Goal: Task Accomplishment & Management: Manage account settings

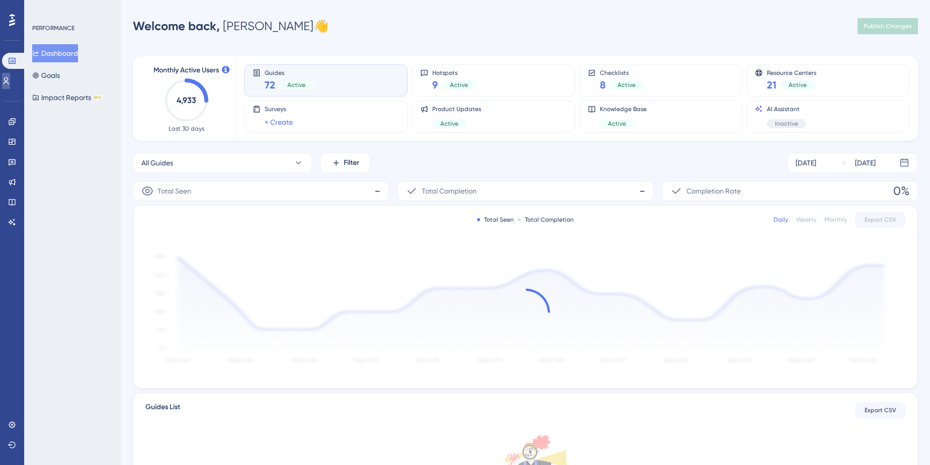
click at [6, 87] on link at bounding box center [6, 81] width 8 height 16
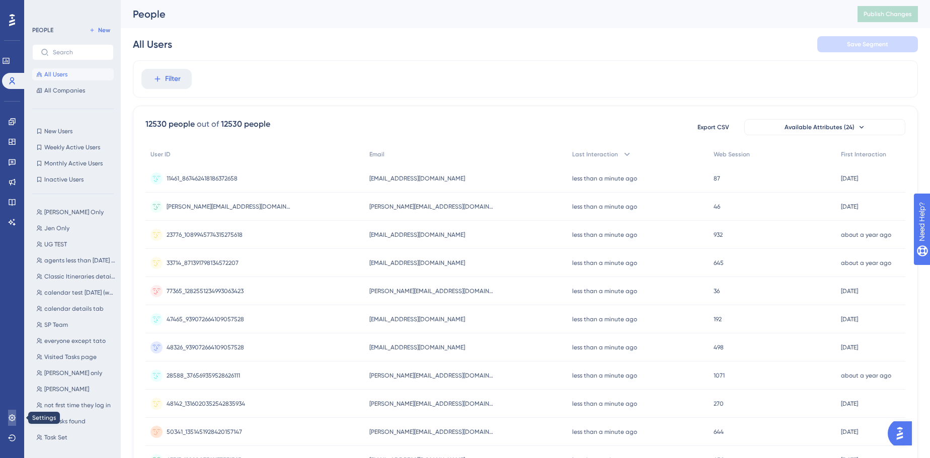
click at [13, 423] on link at bounding box center [12, 418] width 8 height 16
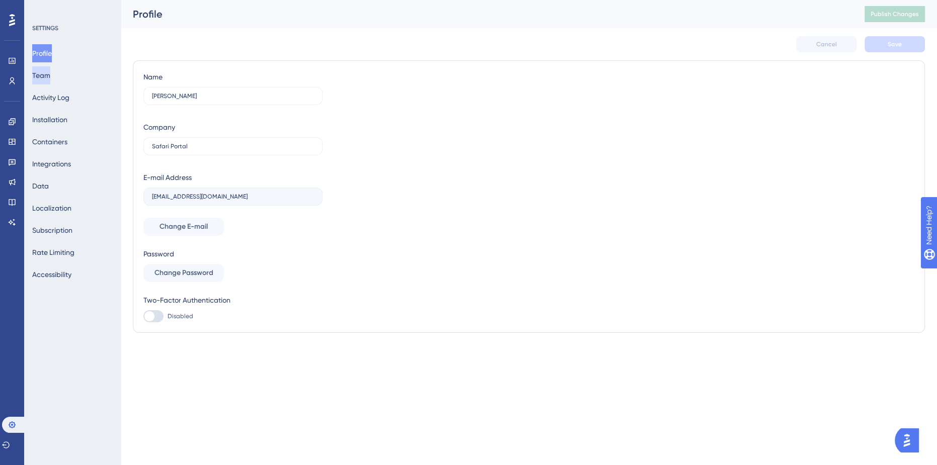
click at [50, 78] on button "Team" at bounding box center [41, 75] width 18 height 18
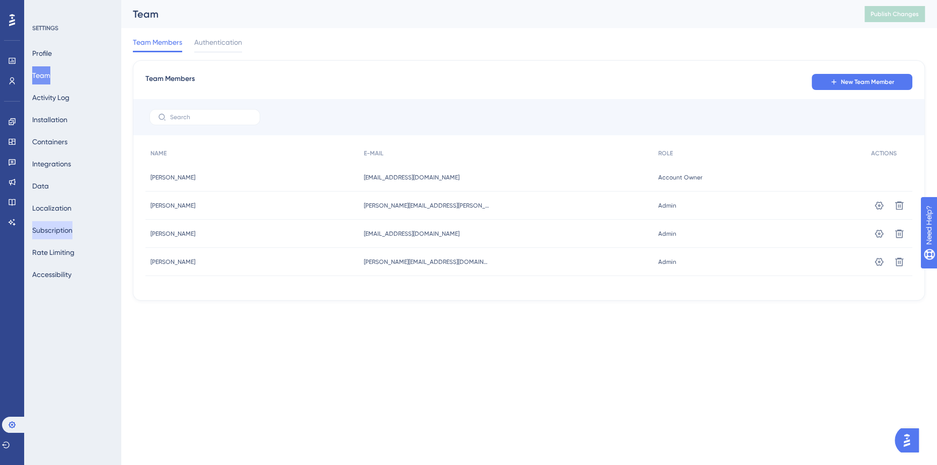
click at [56, 228] on button "Subscription" at bounding box center [52, 230] width 40 height 18
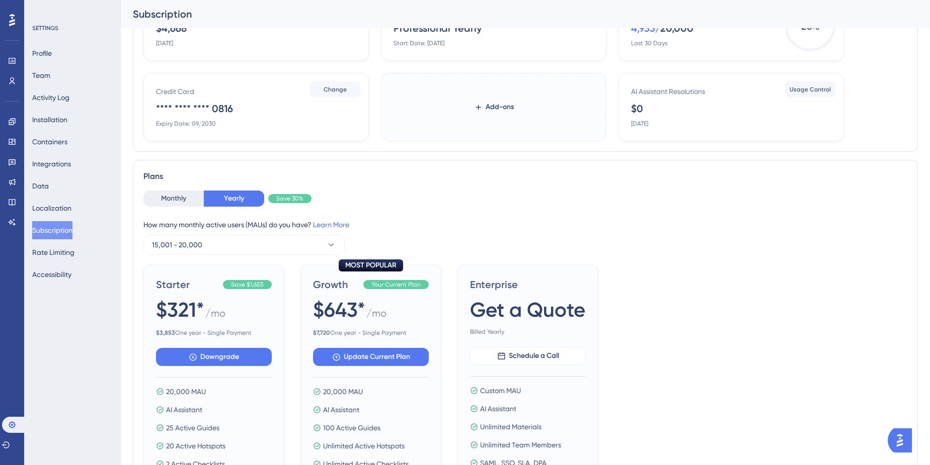
scroll to position [91, 0]
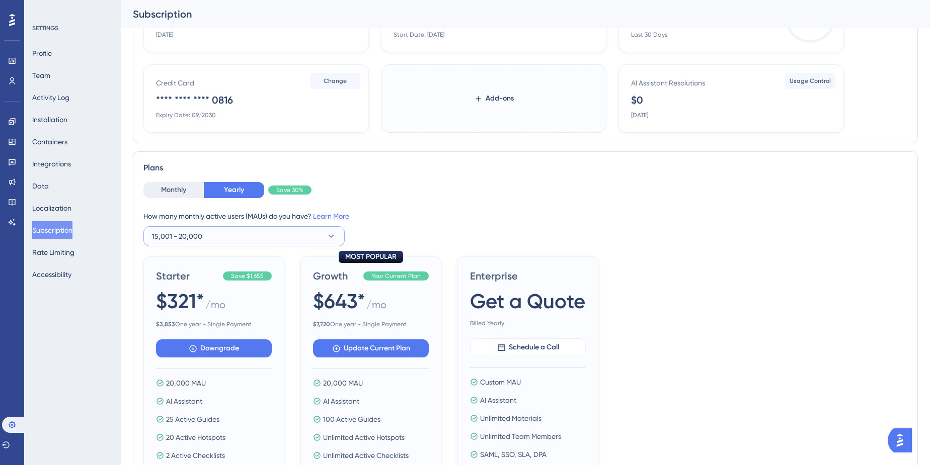
click at [226, 245] on button "15,001 - 20,000" at bounding box center [243, 236] width 201 height 20
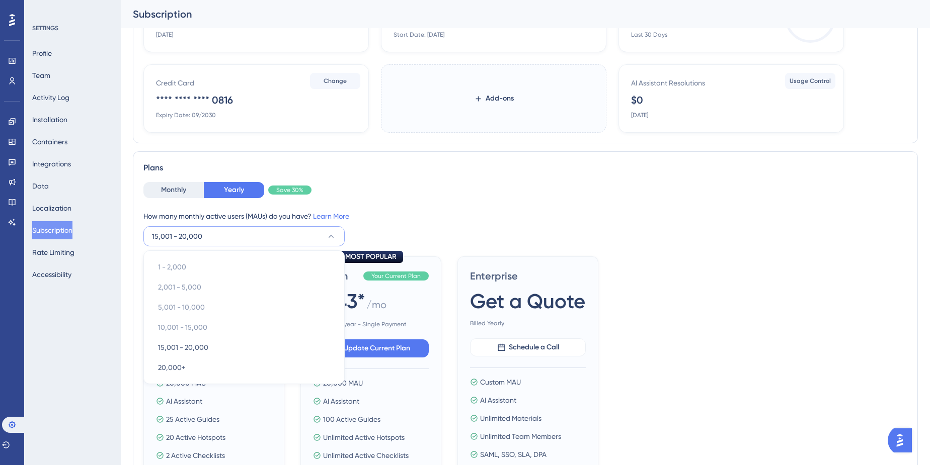
scroll to position [175, 0]
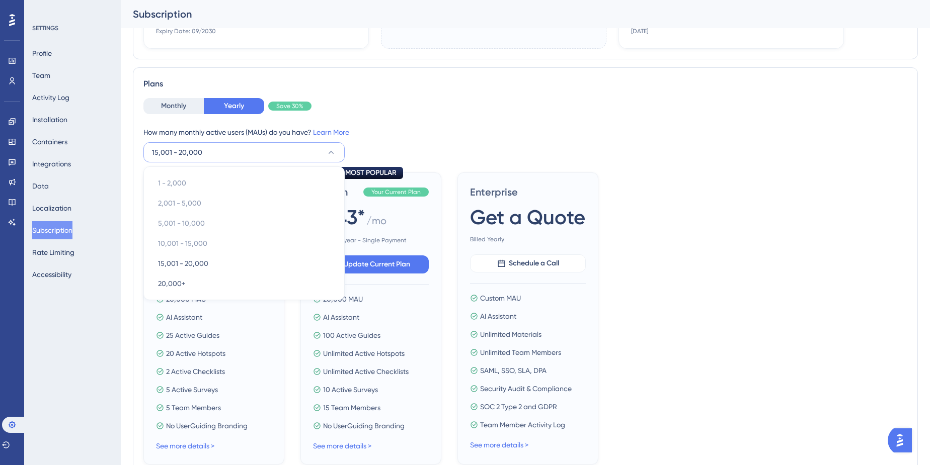
click at [574, 115] on div "Monthly Yearly Save 30% How many monthly active users ([PERSON_NAME]) do you ha…" at bounding box center [525, 130] width 764 height 64
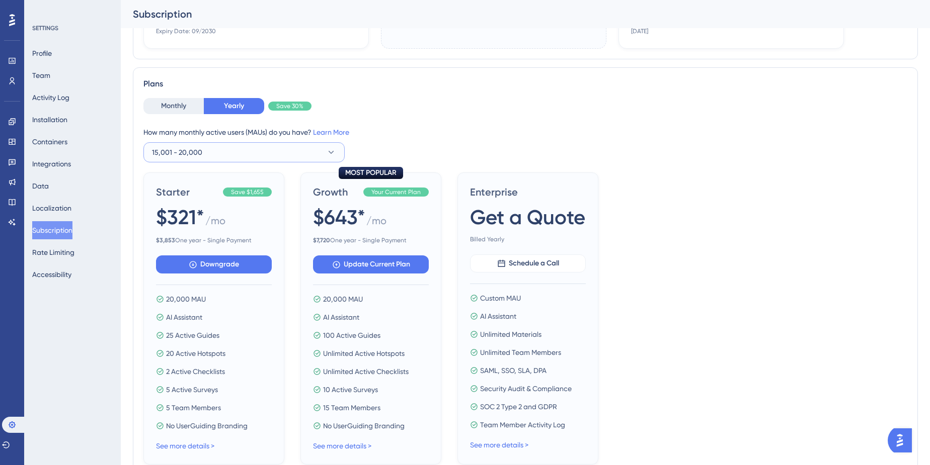
click at [221, 151] on button "15,001 - 20,000" at bounding box center [243, 152] width 201 height 20
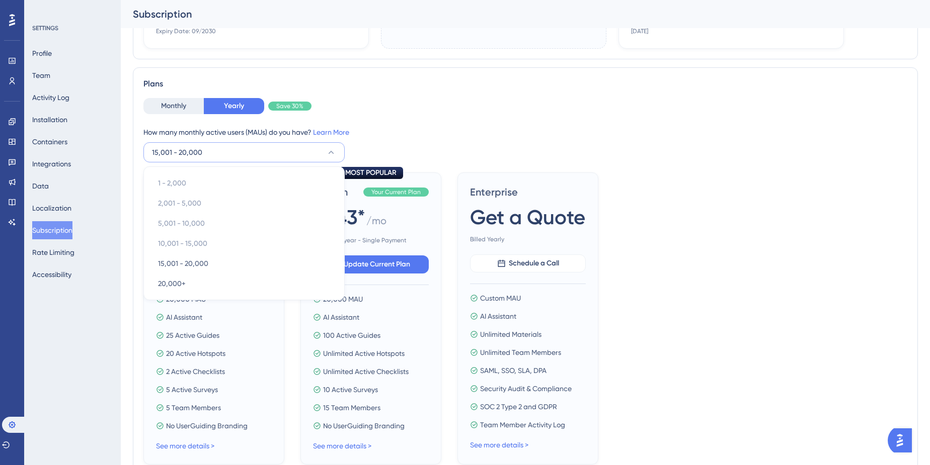
click at [506, 127] on div "How many monthly active users ([PERSON_NAME]) do you have? Learn More" at bounding box center [525, 132] width 764 height 12
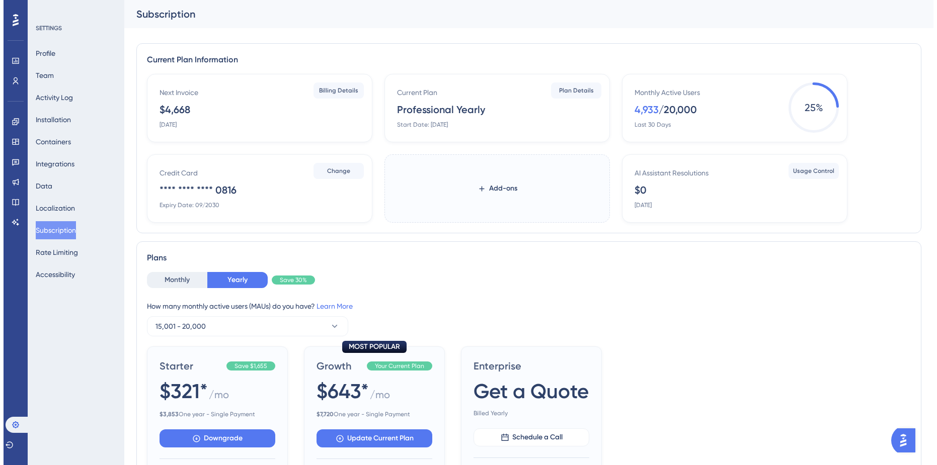
scroll to position [0, 0]
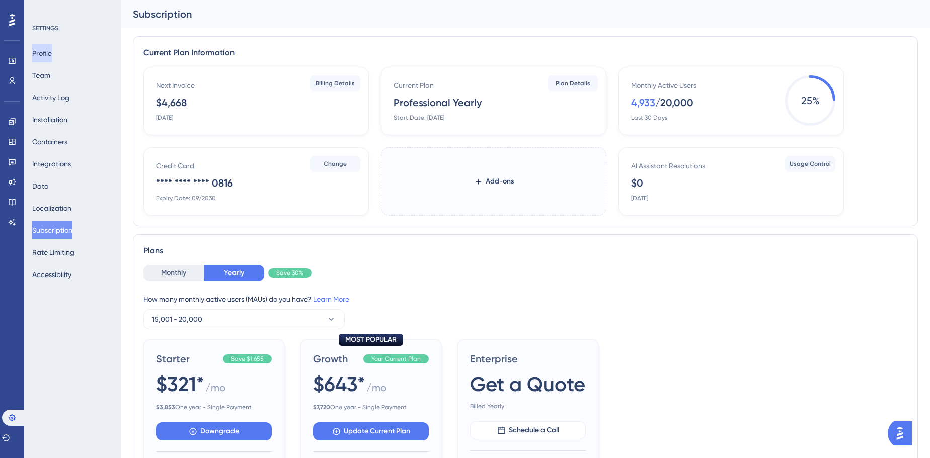
click at [52, 55] on button "Profile" at bounding box center [42, 53] width 20 height 18
